Goal: Task Accomplishment & Management: Complete application form

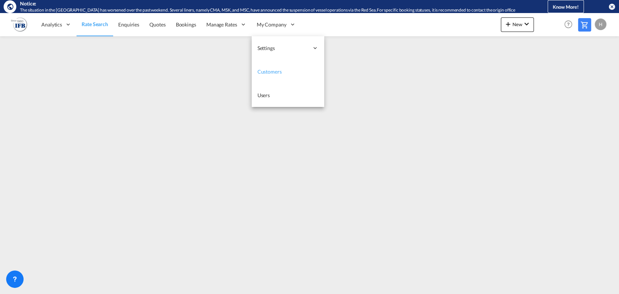
click at [270, 73] on span "Customers" at bounding box center [269, 72] width 24 height 6
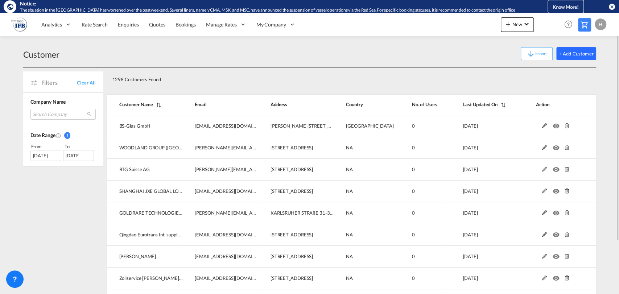
click at [570, 57] on button "+ Add Customer" at bounding box center [576, 53] width 40 height 13
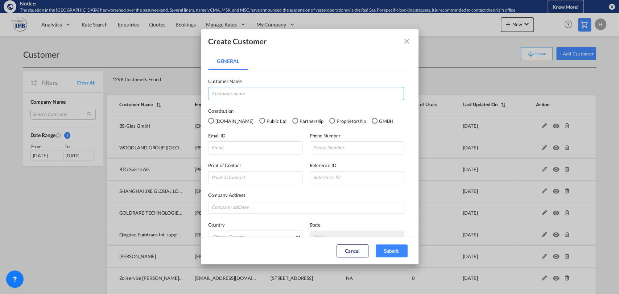
click at [235, 91] on input "General General ..." at bounding box center [306, 93] width 196 height 13
click at [400, 44] on button "General General ..." at bounding box center [407, 41] width 15 height 15
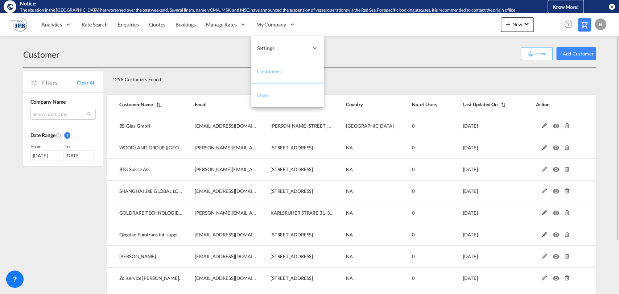
click at [267, 99] on link "Users" at bounding box center [287, 95] width 73 height 24
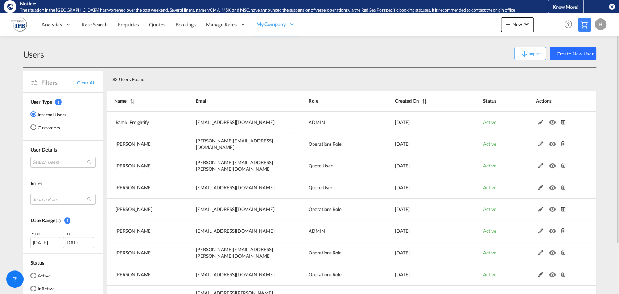
click at [562, 52] on button "+ Create New User" at bounding box center [573, 53] width 46 height 13
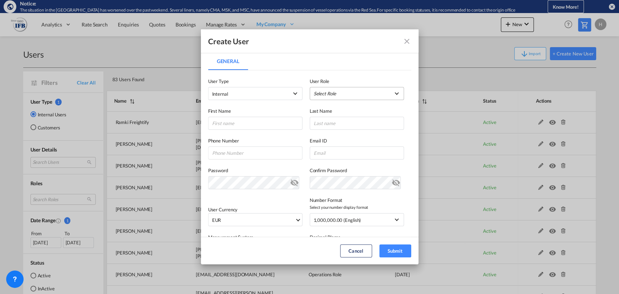
click at [321, 93] on md-select "Select Role ADMIN GLOBAL Country Admin USER_DEFINED Essentials Admin GLOBAL Ess…" at bounding box center [357, 93] width 94 height 13
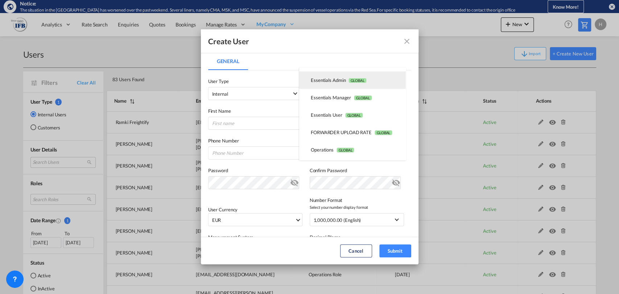
scroll to position [73, 0]
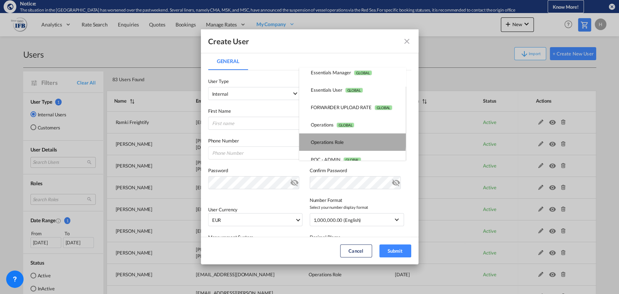
click at [331, 140] on div "Operations Role USER_DEFINED" at bounding box center [327, 142] width 33 height 7
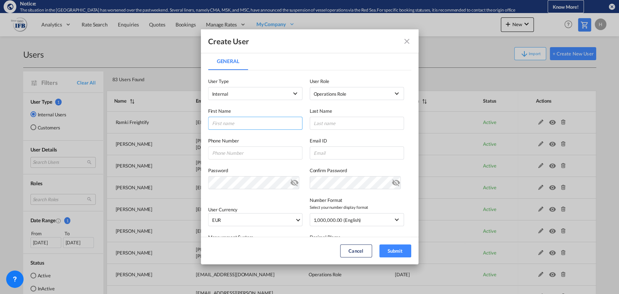
click at [239, 122] on input "General General ..." at bounding box center [255, 123] width 94 height 13
type input "[PERSON_NAME]"
type input "Vrampe"
click at [318, 153] on input "General General ..." at bounding box center [357, 152] width 94 height 13
paste input "[PERSON_NAME] <[PERSON_NAME][EMAIL_ADDRESS][DOMAIN_NAME]>"
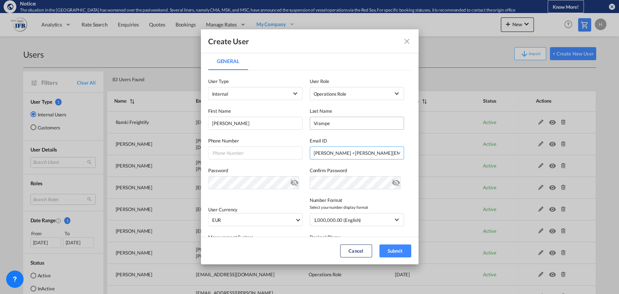
scroll to position [0, 35]
click at [320, 152] on input "[PERSON_NAME] <[PERSON_NAME][EMAIL_ADDRESS][DOMAIN_NAME]>" at bounding box center [357, 152] width 94 height 13
click at [390, 149] on input "[PERSON_NAME][EMAIL_ADDRESS][DOMAIN_NAME]>" at bounding box center [357, 152] width 94 height 13
type input "[PERSON_NAME][EMAIL_ADDRESS][DOMAIN_NAME]"
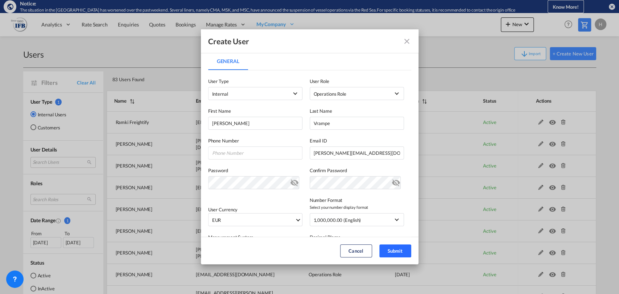
click at [389, 249] on button "Submit" at bounding box center [395, 250] width 32 height 13
